Goal: Task Accomplishment & Management: Use online tool/utility

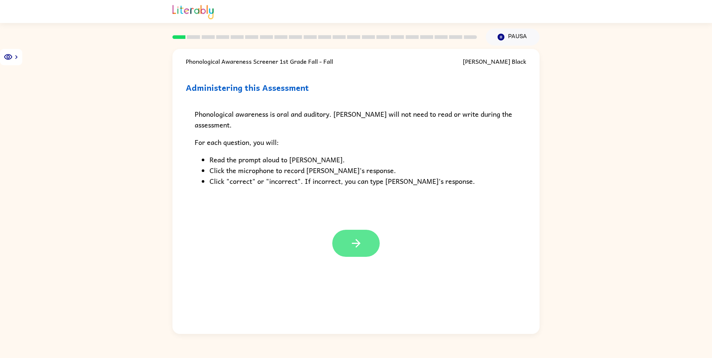
click at [354, 237] on icon "button" at bounding box center [356, 243] width 13 height 13
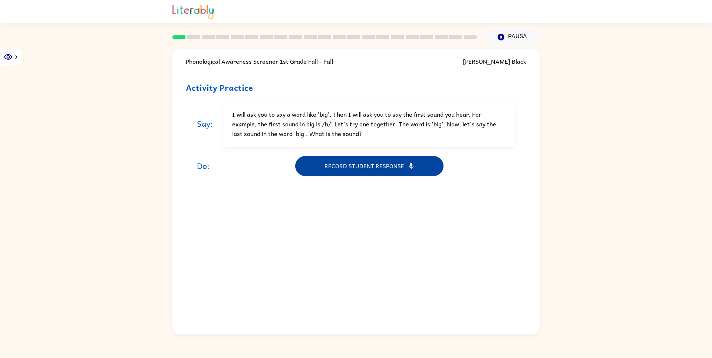
click at [357, 169] on button "Record student response" at bounding box center [369, 166] width 148 height 20
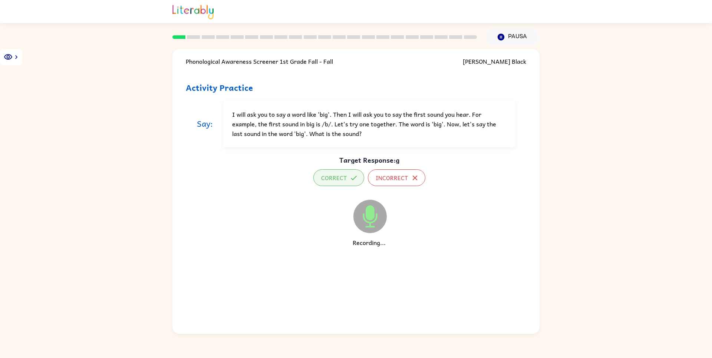
click at [343, 179] on button "Correct" at bounding box center [339, 178] width 51 height 17
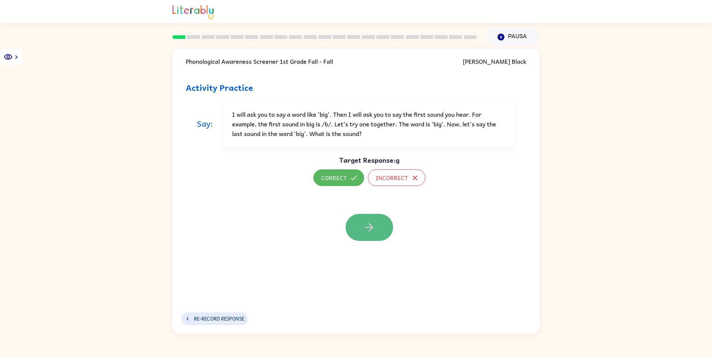
click at [369, 230] on icon "button" at bounding box center [369, 227] width 13 height 13
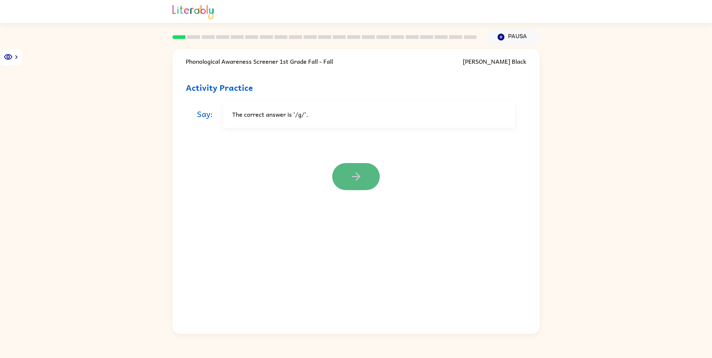
click at [352, 174] on icon "button" at bounding box center [356, 176] width 13 height 13
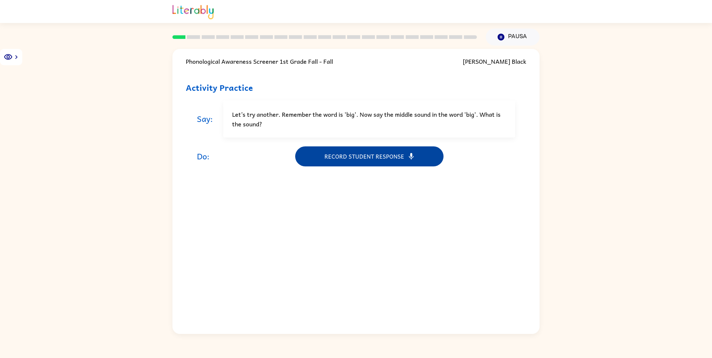
click at [355, 165] on button "Record student response" at bounding box center [369, 157] width 148 height 20
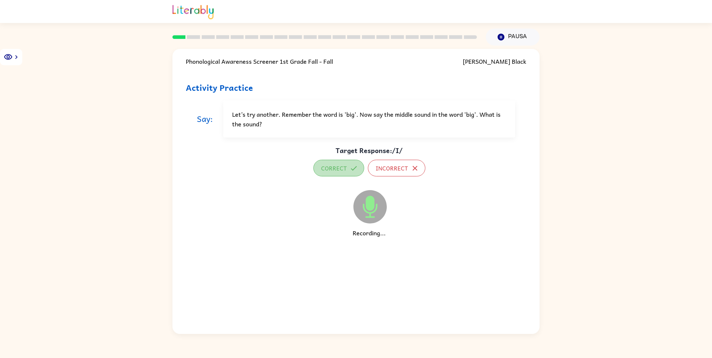
click at [344, 166] on button "Correct" at bounding box center [339, 168] width 51 height 17
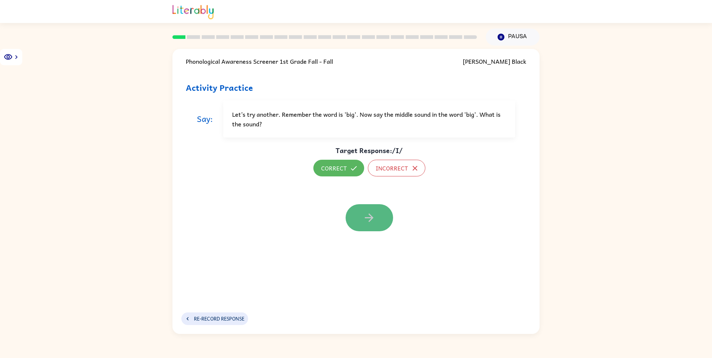
click at [363, 211] on button "button" at bounding box center [369, 217] width 47 height 27
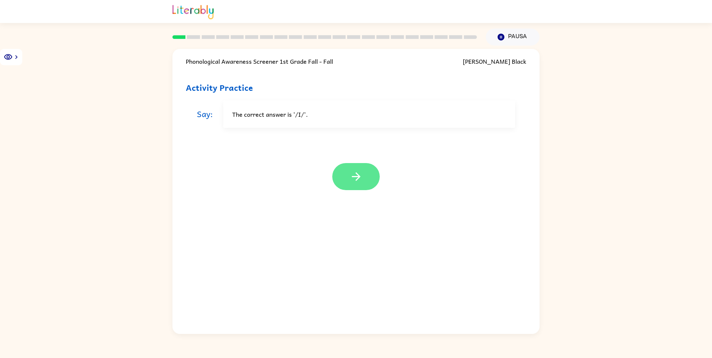
click at [356, 175] on icon "button" at bounding box center [356, 176] width 13 height 13
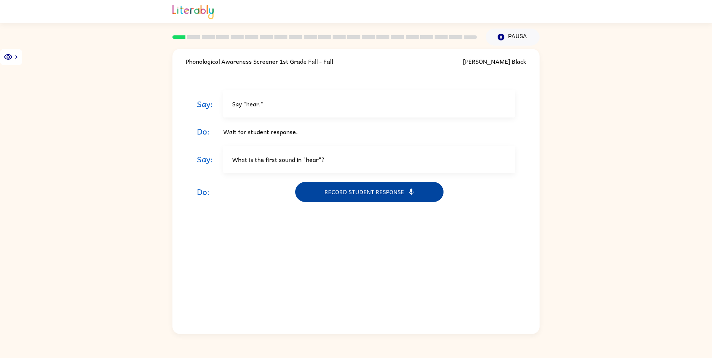
click at [349, 196] on button "Record student response" at bounding box center [369, 192] width 148 height 20
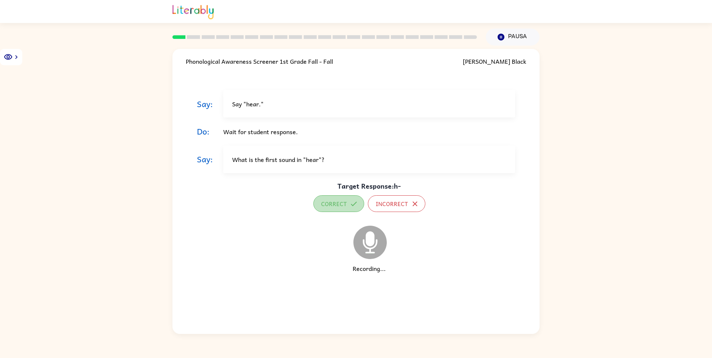
click at [347, 207] on button "Correct" at bounding box center [339, 204] width 51 height 17
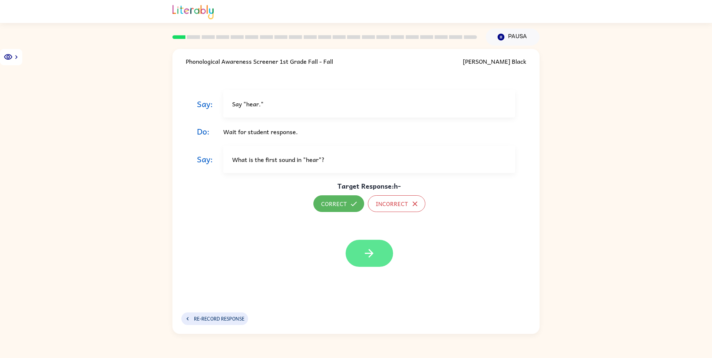
click at [371, 249] on icon "button" at bounding box center [369, 253] width 13 height 13
